Goal: Task Accomplishment & Management: Complete application form

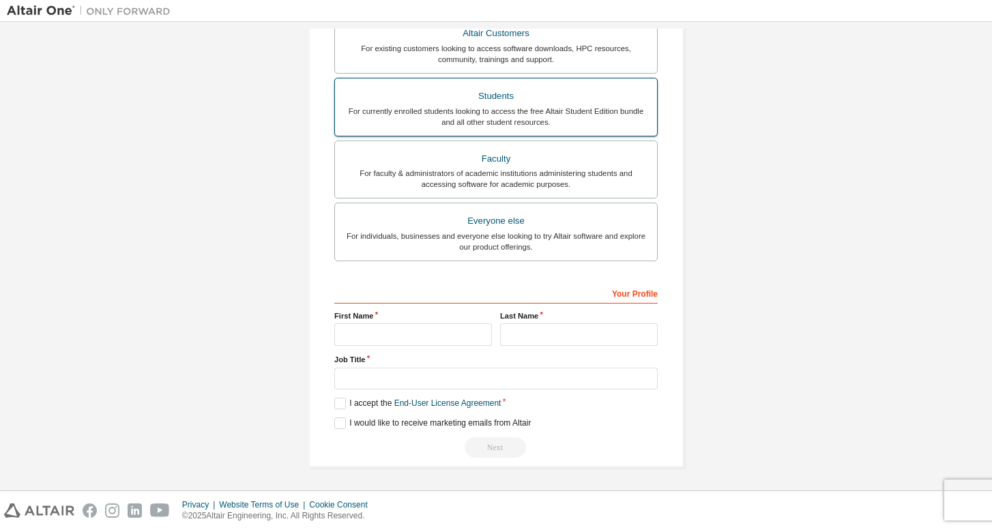
scroll to position [272, 0]
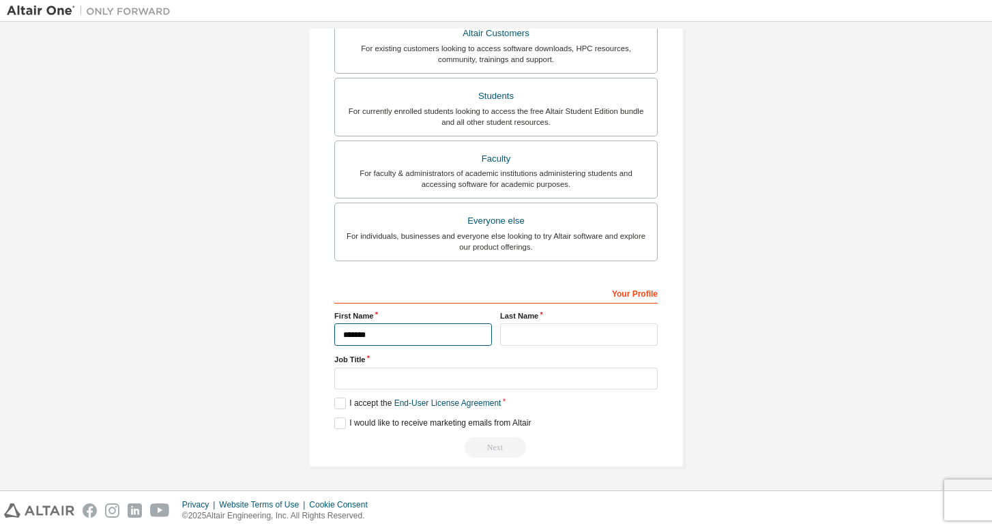
type input "*******"
type input "*********"
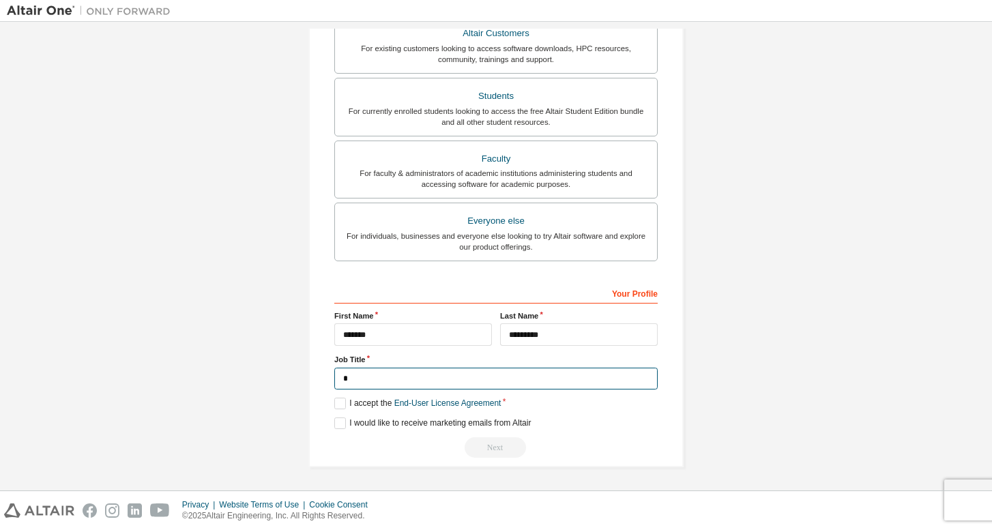
scroll to position [266, 0]
type input "*******"
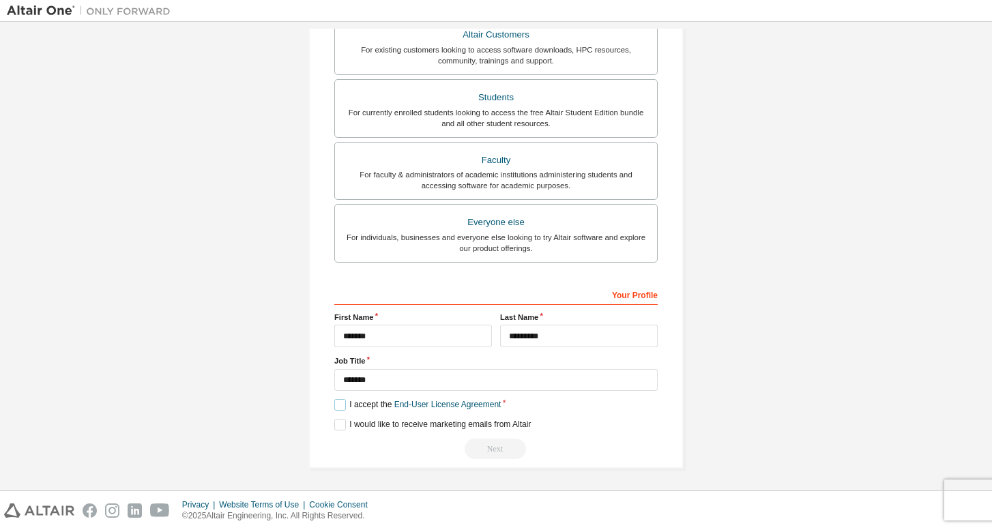
click at [342, 402] on label "I accept the End-User License Agreement" at bounding box center [417, 405] width 166 height 12
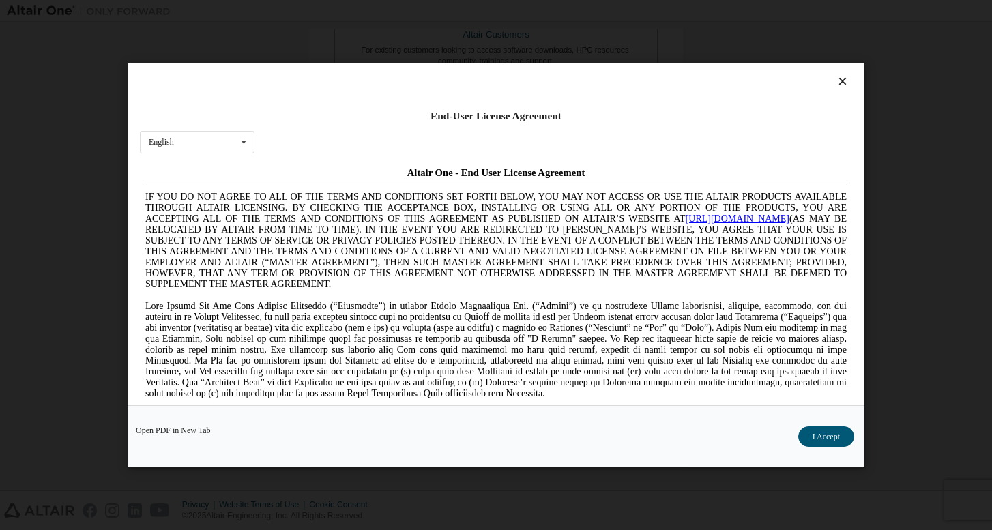
scroll to position [0, 0]
click at [836, 82] on icon at bounding box center [843, 81] width 14 height 12
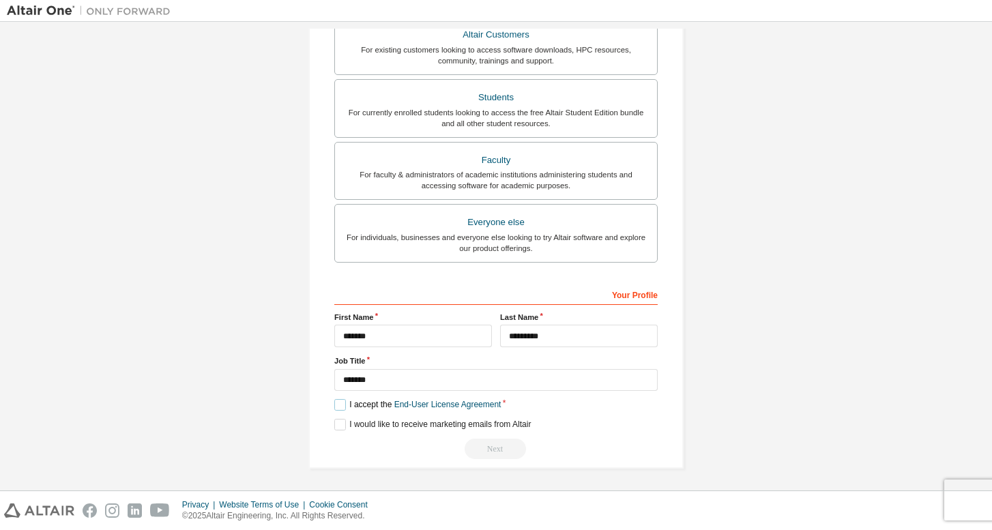
click at [340, 403] on label "I accept the End-User License Agreement" at bounding box center [417, 405] width 166 height 12
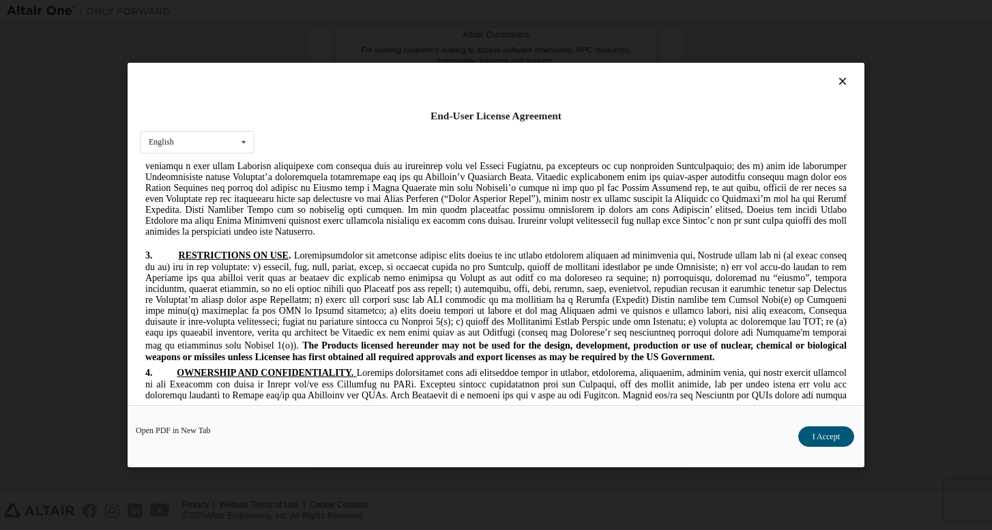
scroll to position [1269, 0]
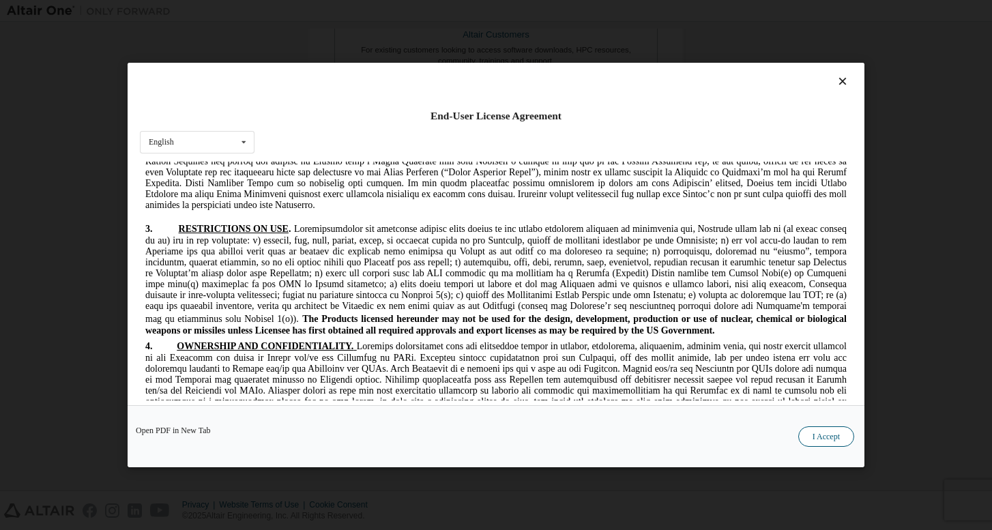
click at [837, 444] on button "I Accept" at bounding box center [826, 436] width 56 height 20
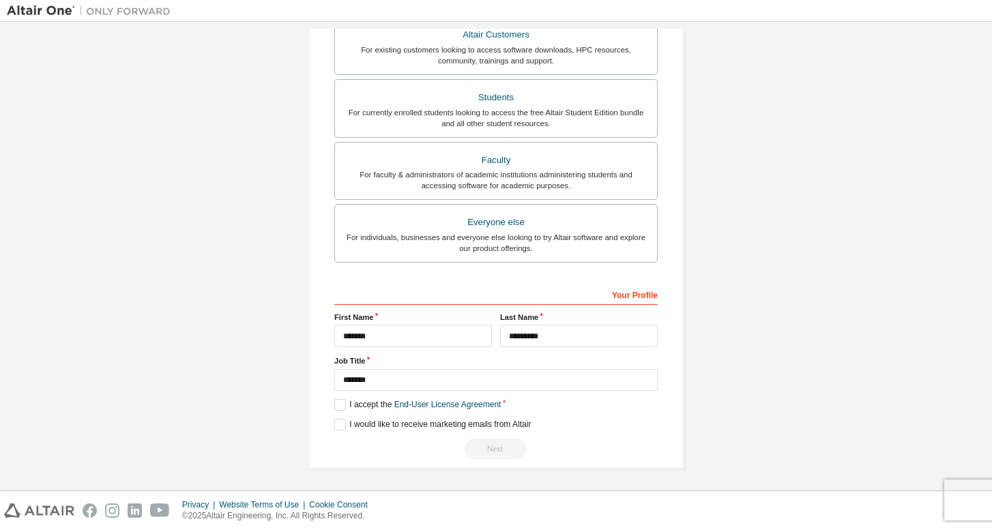
click at [505, 447] on div "Next" at bounding box center [495, 449] width 323 height 20
click at [342, 422] on label "I would like to receive marketing emails from Altair" at bounding box center [432, 425] width 197 height 12
click at [634, 290] on div "Your Profile" at bounding box center [495, 294] width 323 height 22
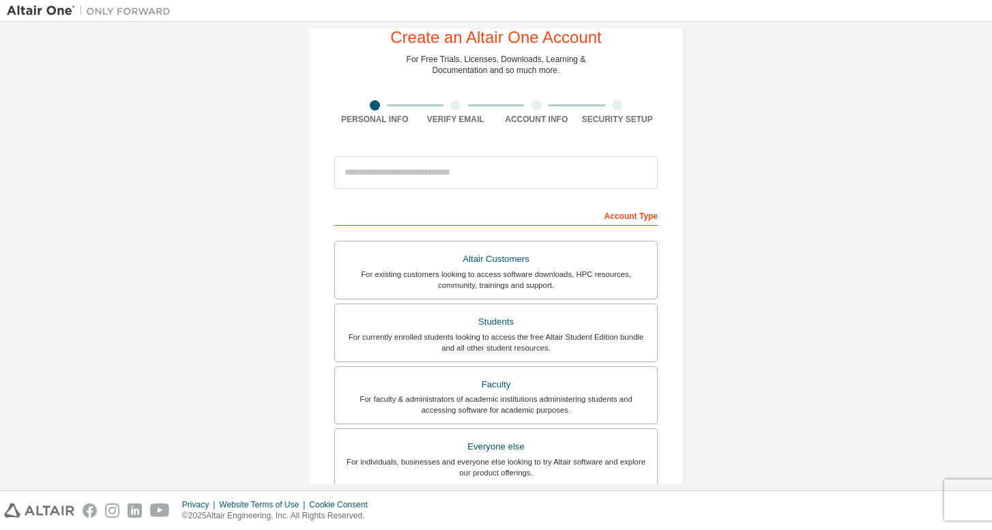
scroll to position [40, 0]
click at [613, 322] on div "Students" at bounding box center [496, 323] width 306 height 19
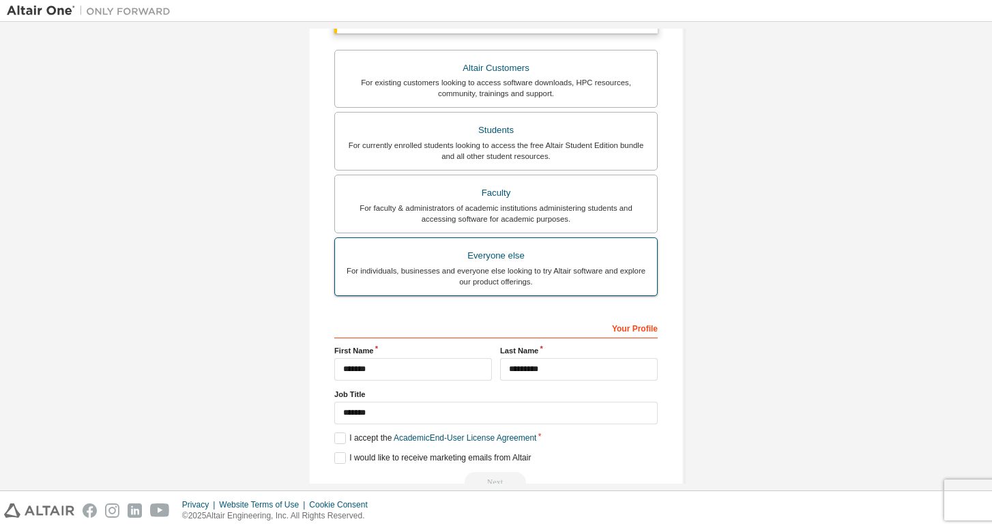
scroll to position [266, 0]
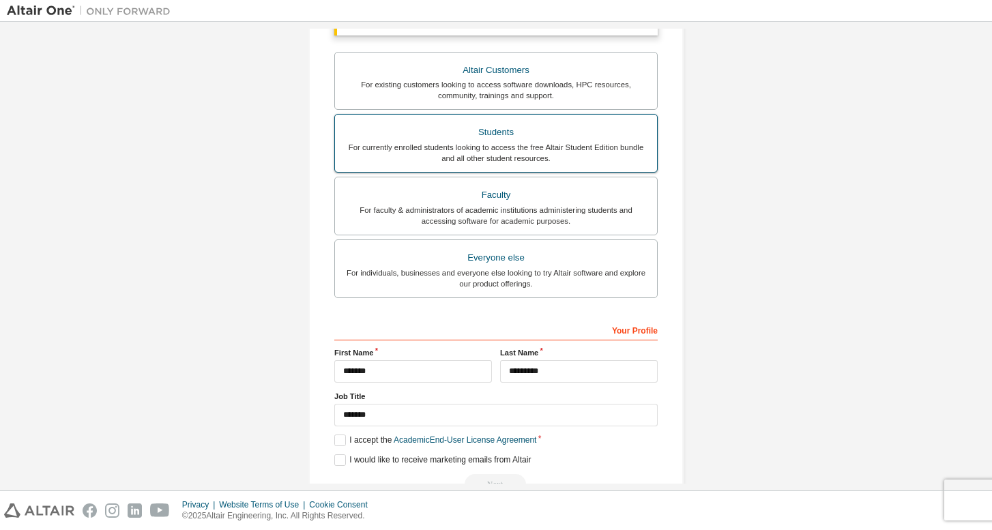
click at [532, 149] on div "For currently enrolled students looking to access the free Altair Student Editi…" at bounding box center [496, 153] width 306 height 22
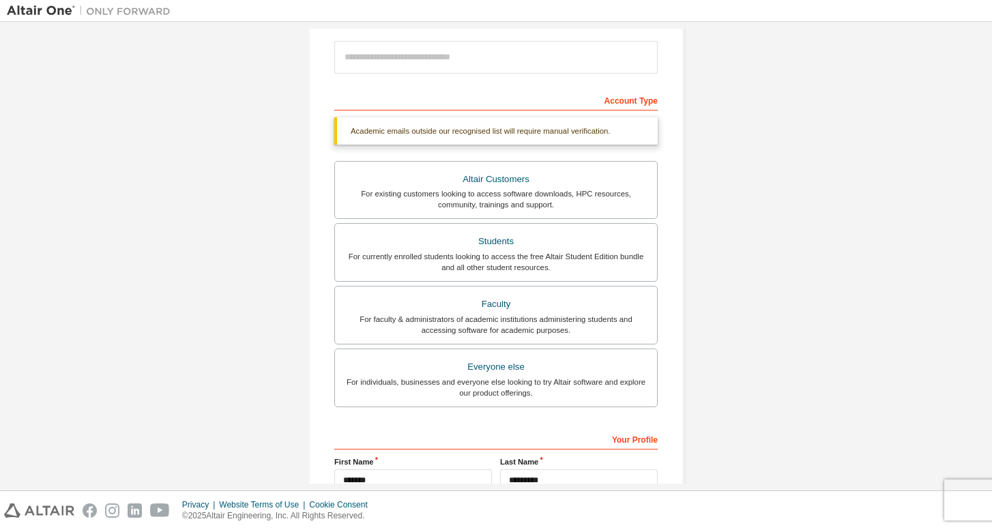
scroll to position [151, 0]
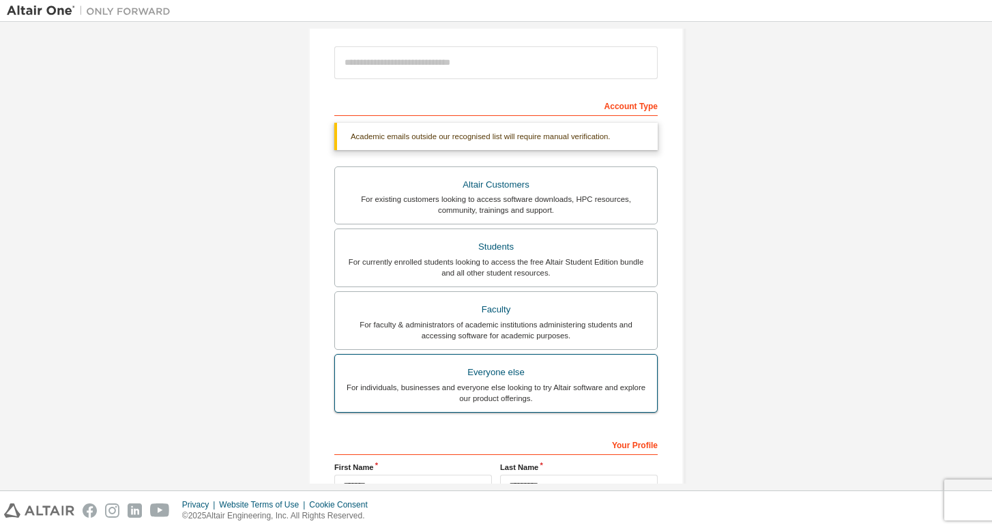
click at [497, 374] on div "Everyone else" at bounding box center [496, 372] width 306 height 19
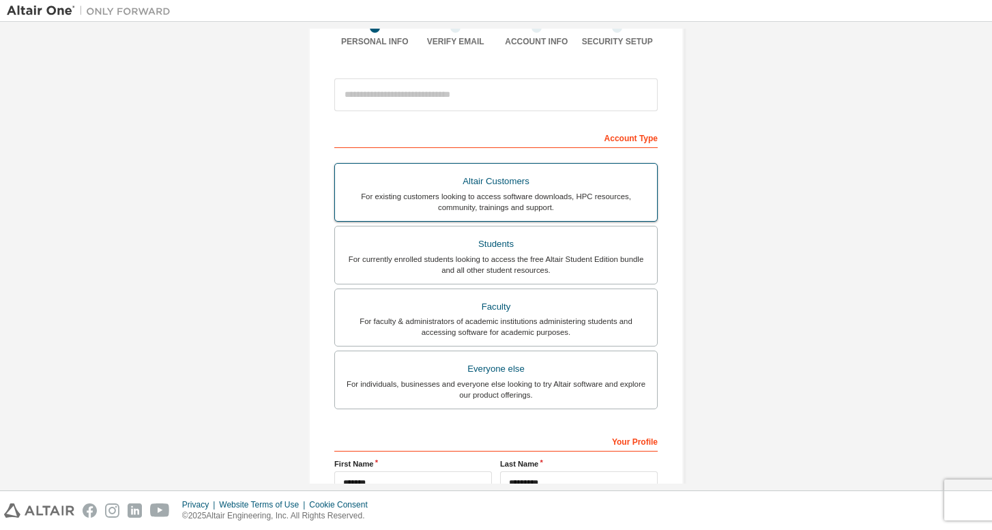
scroll to position [117, 0]
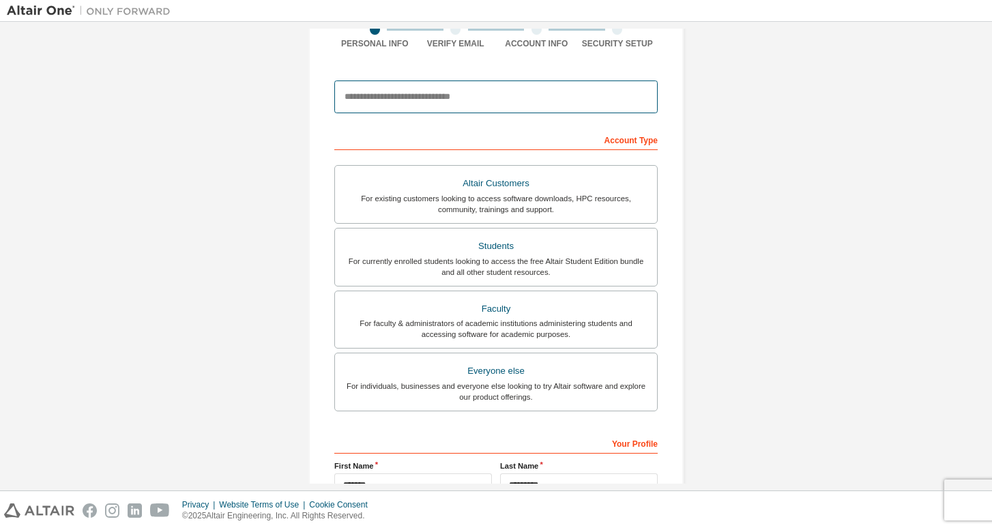
type input "**********"
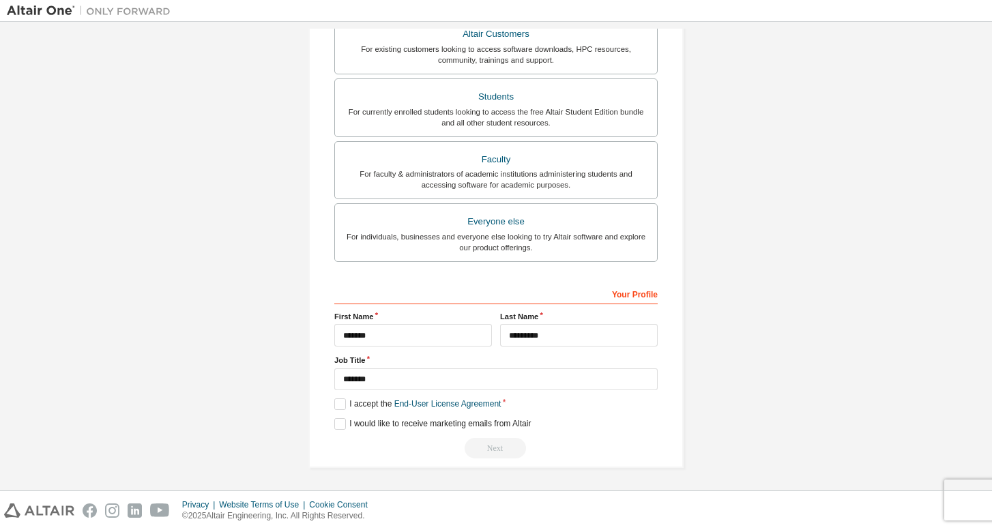
scroll to position [266, 0]
click at [339, 404] on label "I accept the End-User License Agreement" at bounding box center [417, 405] width 166 height 12
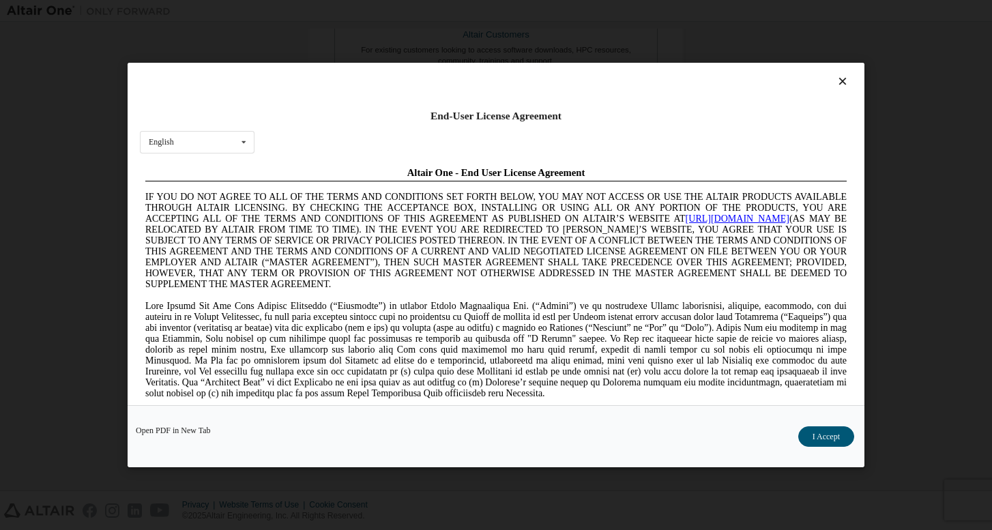
scroll to position [0, 0]
click at [834, 436] on button "I Accept" at bounding box center [826, 436] width 56 height 20
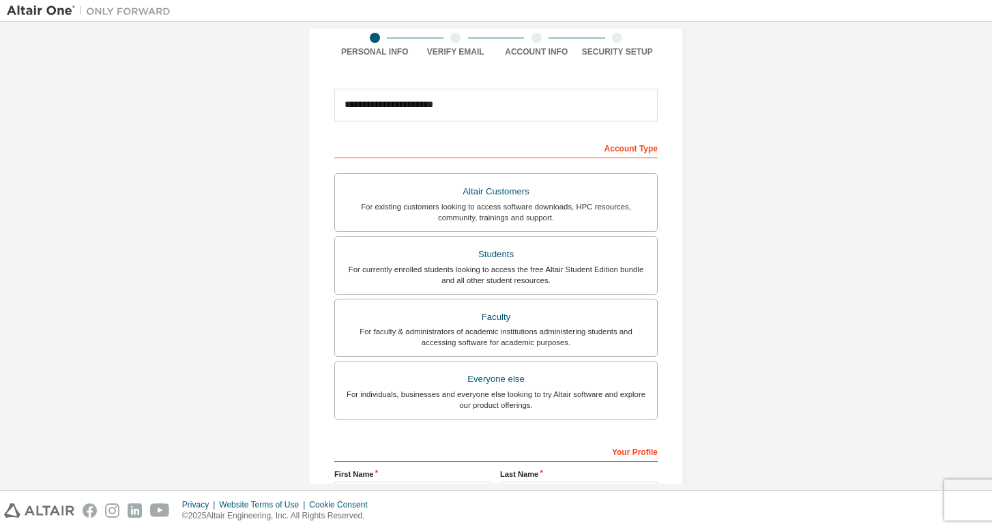
scroll to position [104, 0]
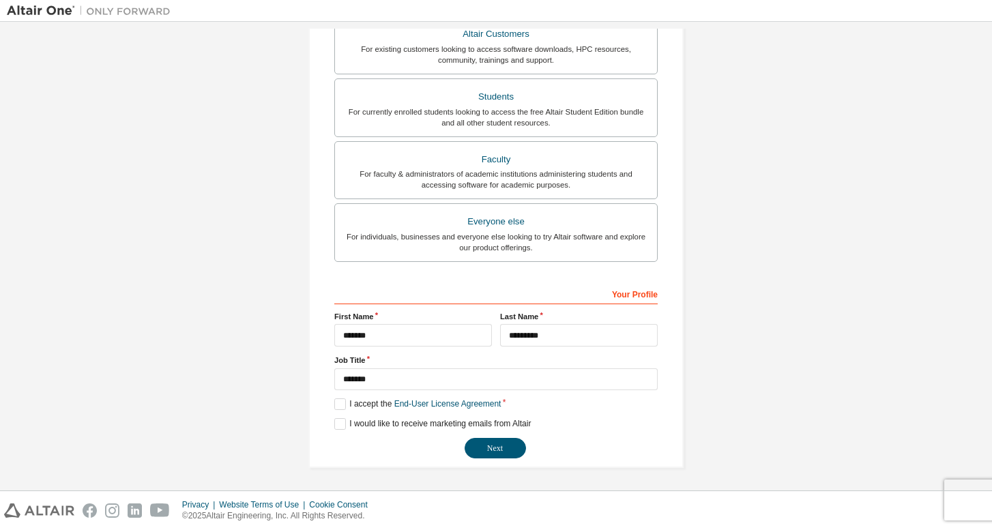
click at [491, 439] on button "Next" at bounding box center [495, 448] width 61 height 20
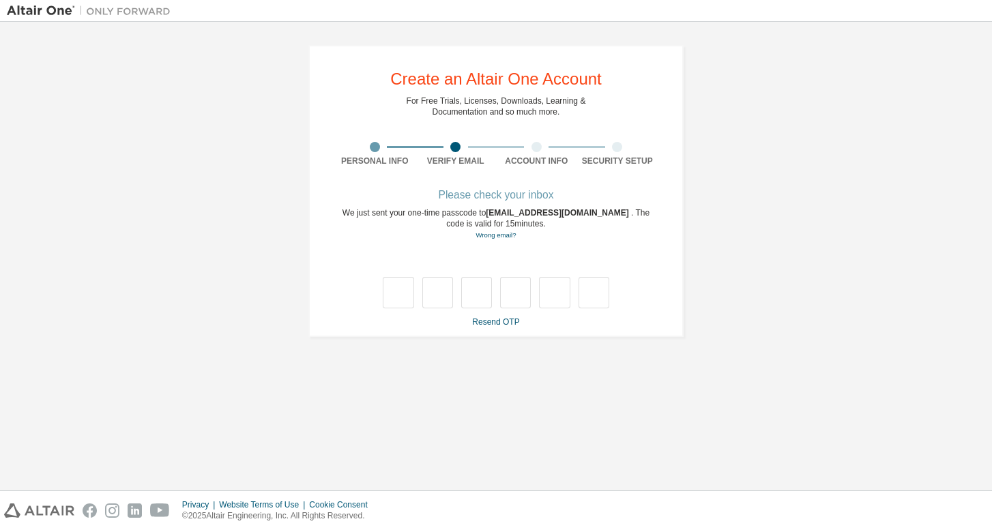
scroll to position [0, 0]
click at [398, 295] on input "text" at bounding box center [398, 292] width 31 height 31
type input "*"
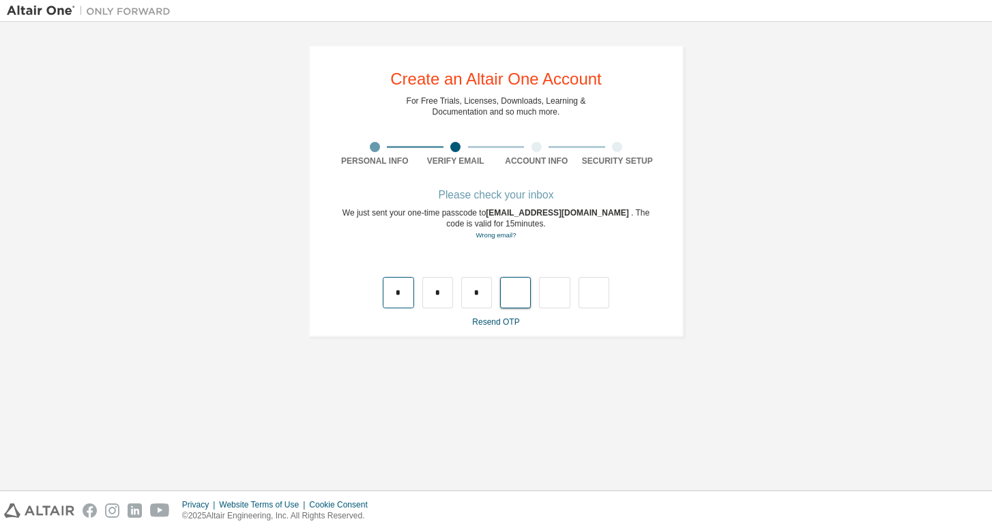
type input "*"
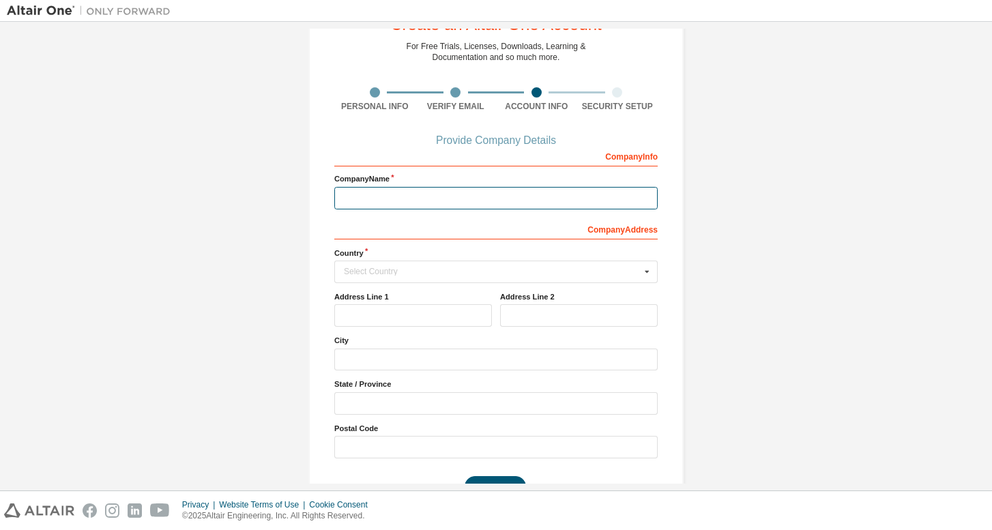
scroll to position [55, 0]
click at [362, 275] on div "Select Country" at bounding box center [492, 271] width 297 height 8
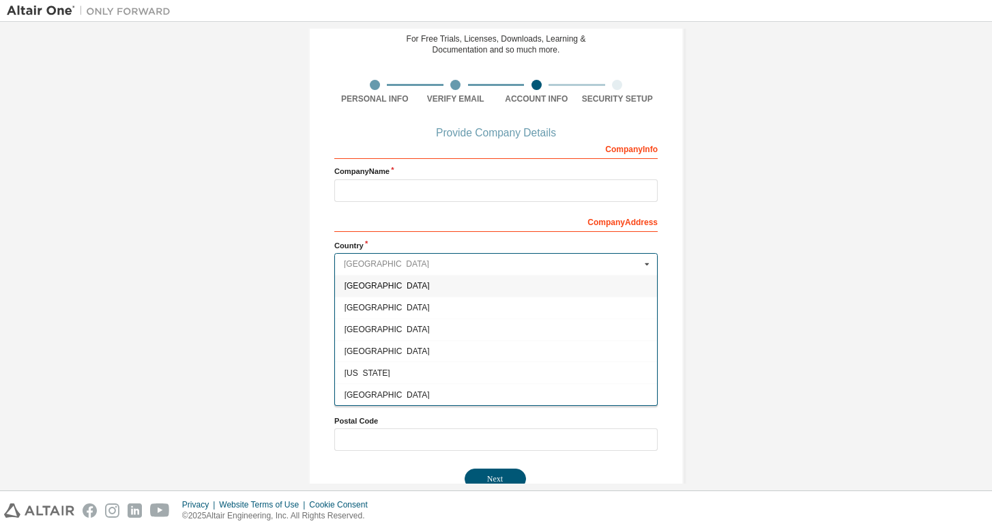
scroll to position [67, 0]
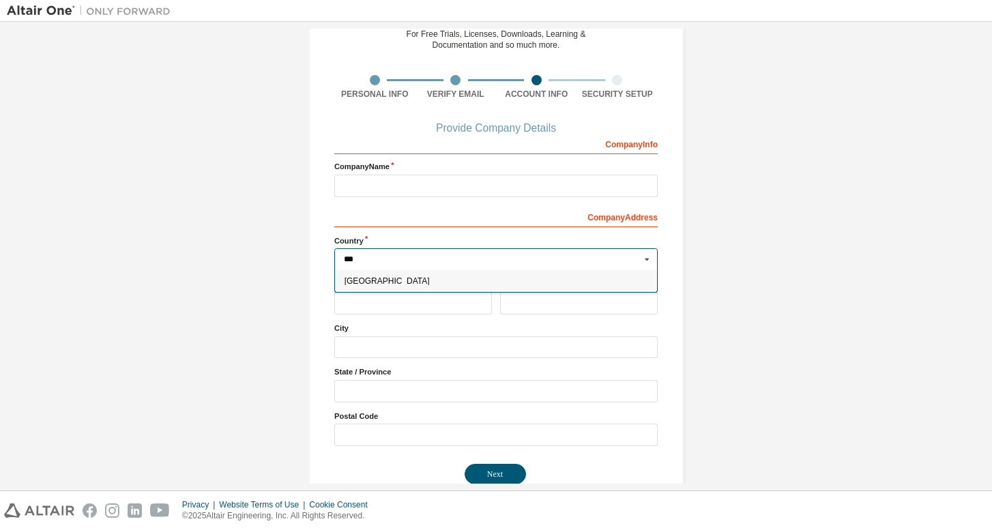
type input "***"
click at [351, 285] on span "[GEOGRAPHIC_DATA]" at bounding box center [497, 281] width 304 height 8
type input "***"
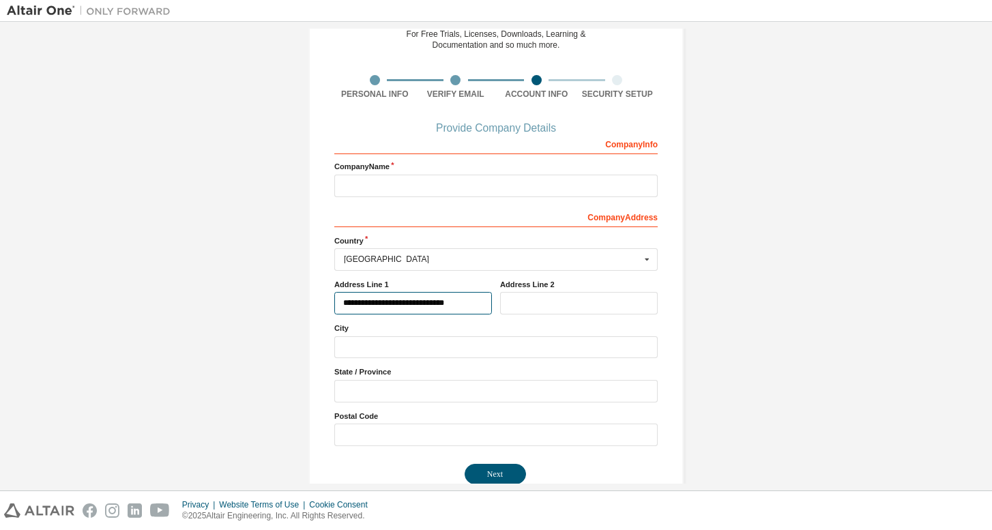
type input "**********"
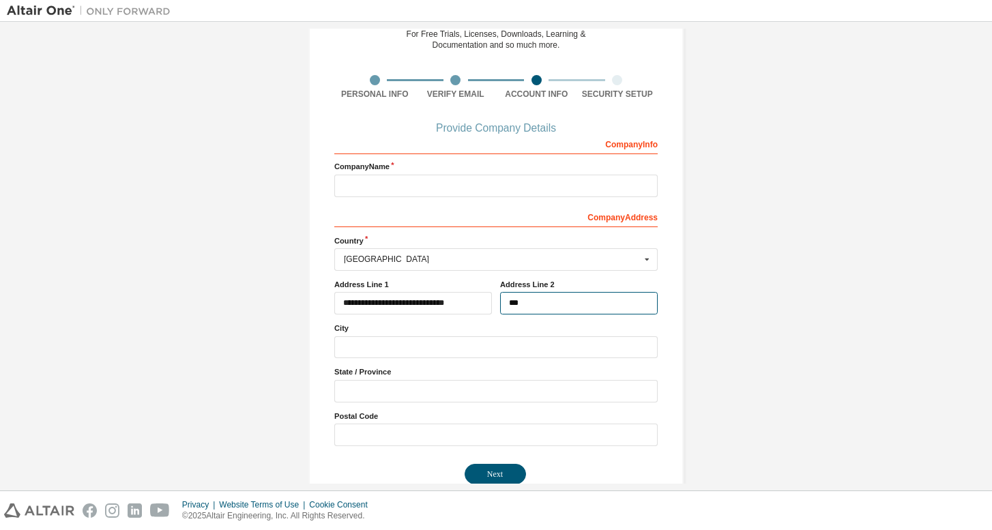
type input "****"
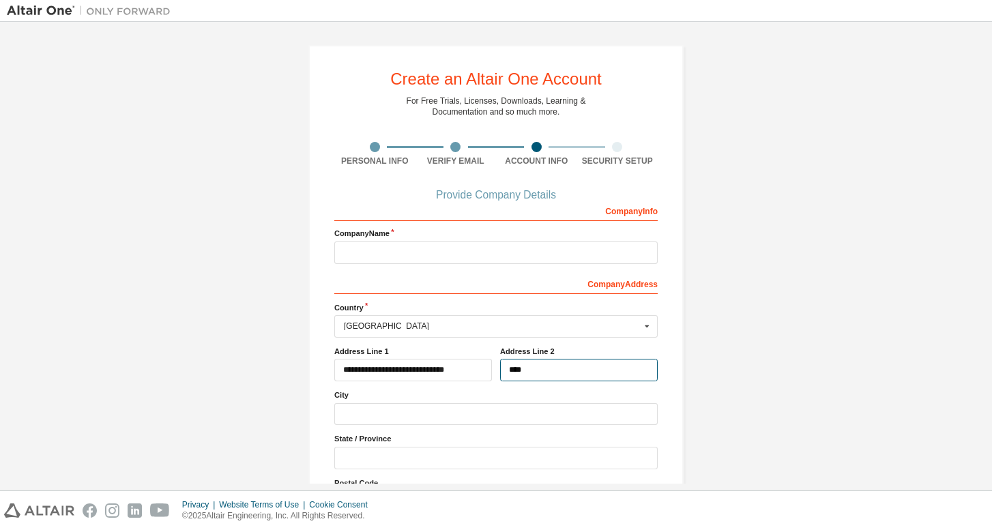
scroll to position [0, 0]
